Goal: Find specific page/section: Find specific page/section

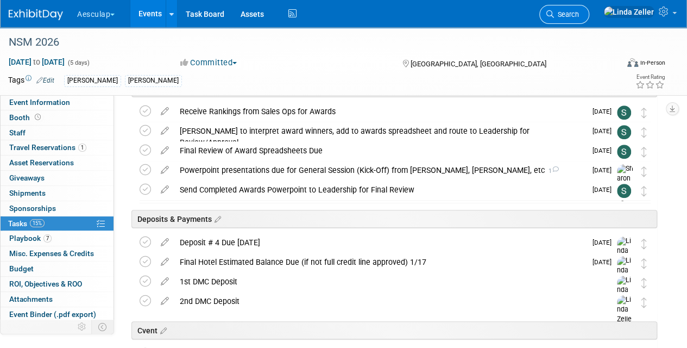
click at [586, 9] on link "Search" at bounding box center [565, 14] width 50 height 19
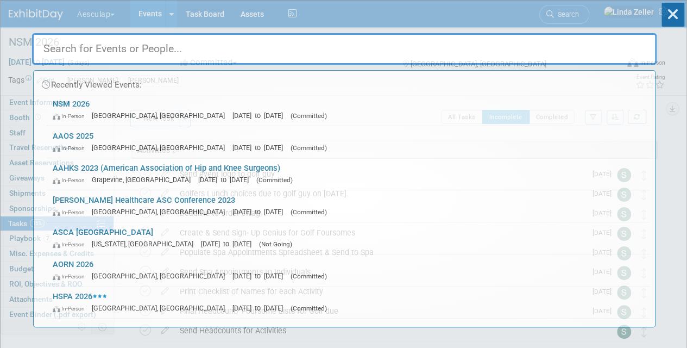
click at [586, 9] on div "Recently Viewed Events: NSM 2026 In-Person [GEOGRAPHIC_DATA], [GEOGRAPHIC_DATA]…" at bounding box center [344, 164] width 625 height 327
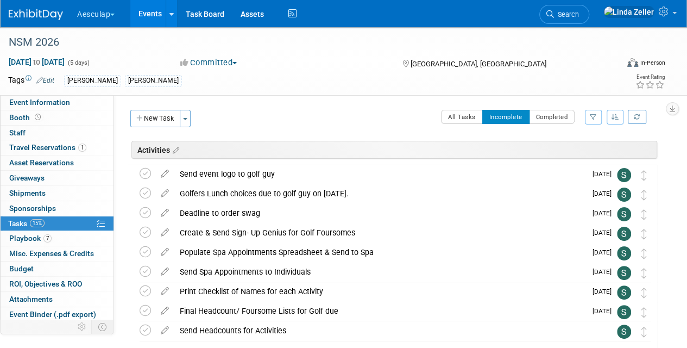
drag, startPoint x: 586, startPoint y: 9, endPoint x: 594, endPoint y: 10, distance: 7.7
click at [590, 10] on link "Search" at bounding box center [565, 14] width 50 height 19
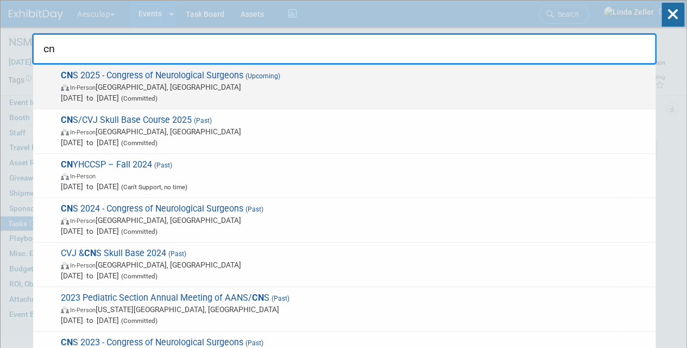
type input "cn"
click at [110, 90] on span "In-Person [GEOGRAPHIC_DATA], [GEOGRAPHIC_DATA]" at bounding box center [356, 87] width 590 height 11
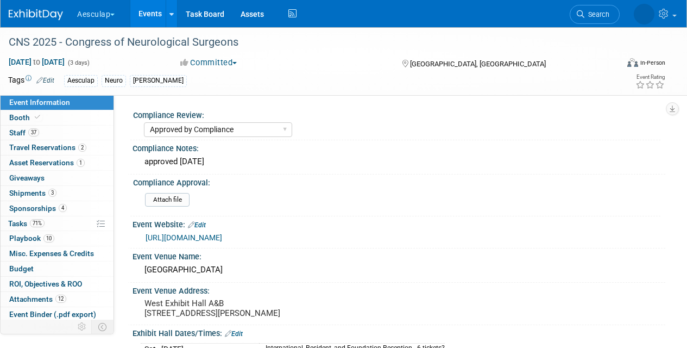
select select "Approved by Compliance"
select select "Neuro"
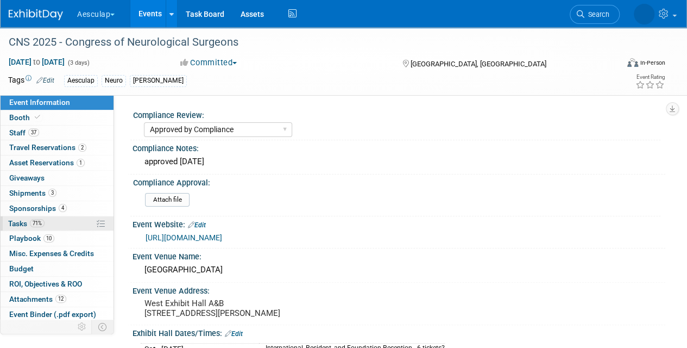
click at [21, 222] on span "Tasks 71%" at bounding box center [26, 223] width 36 height 9
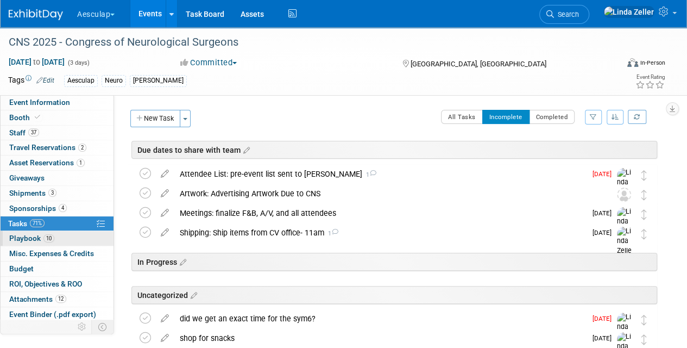
click at [32, 234] on span "Playbook 10" at bounding box center [31, 238] width 45 height 9
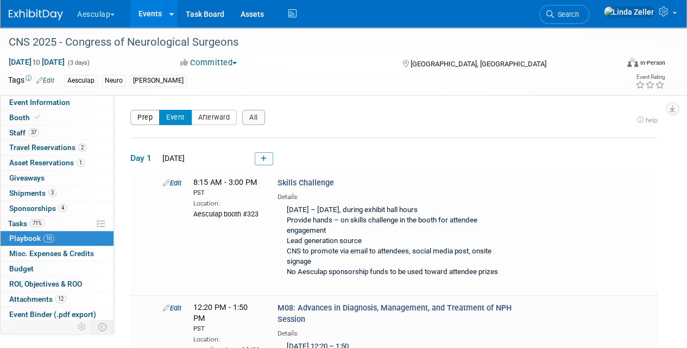
click at [150, 116] on button "Prep" at bounding box center [144, 117] width 29 height 15
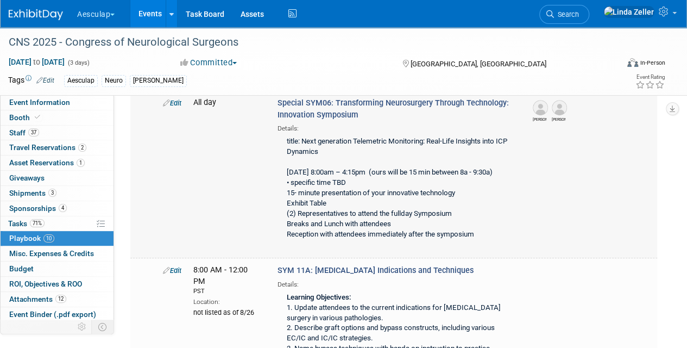
scroll to position [272, 0]
